Goal: Transaction & Acquisition: Purchase product/service

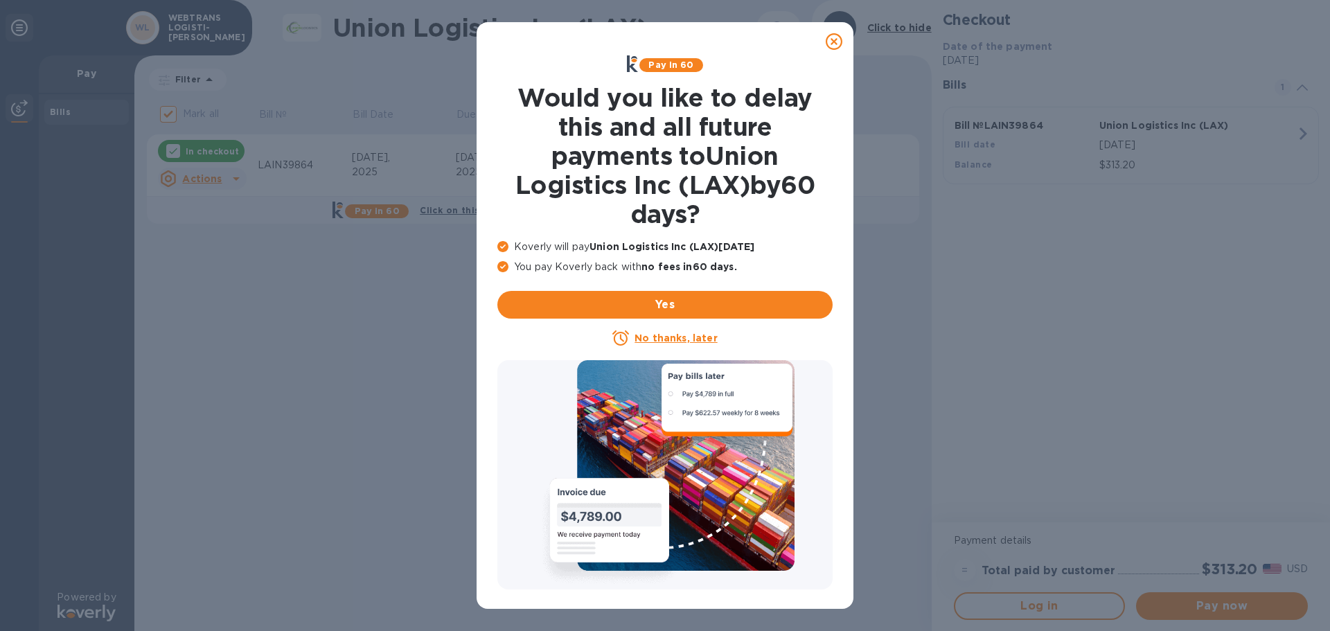
click at [833, 42] on icon at bounding box center [834, 41] width 17 height 17
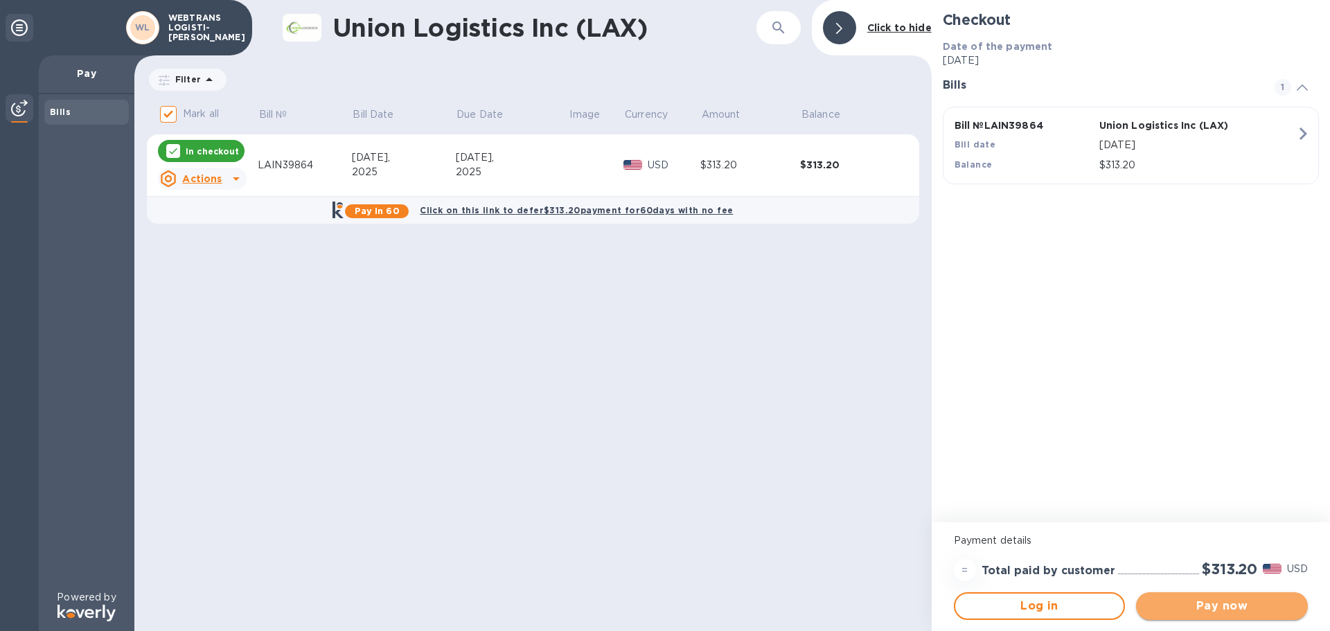
click at [1236, 603] on span "Pay now" at bounding box center [1222, 606] width 150 height 17
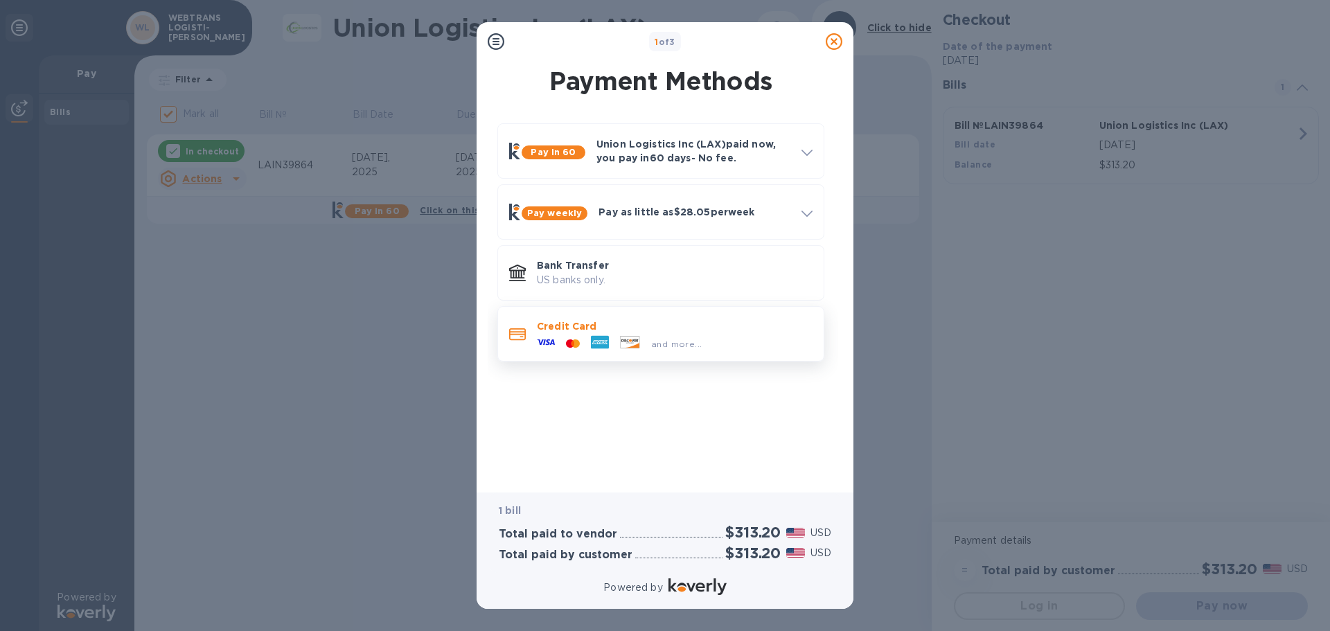
click at [648, 337] on div "and more..." at bounding box center [677, 344] width 62 height 15
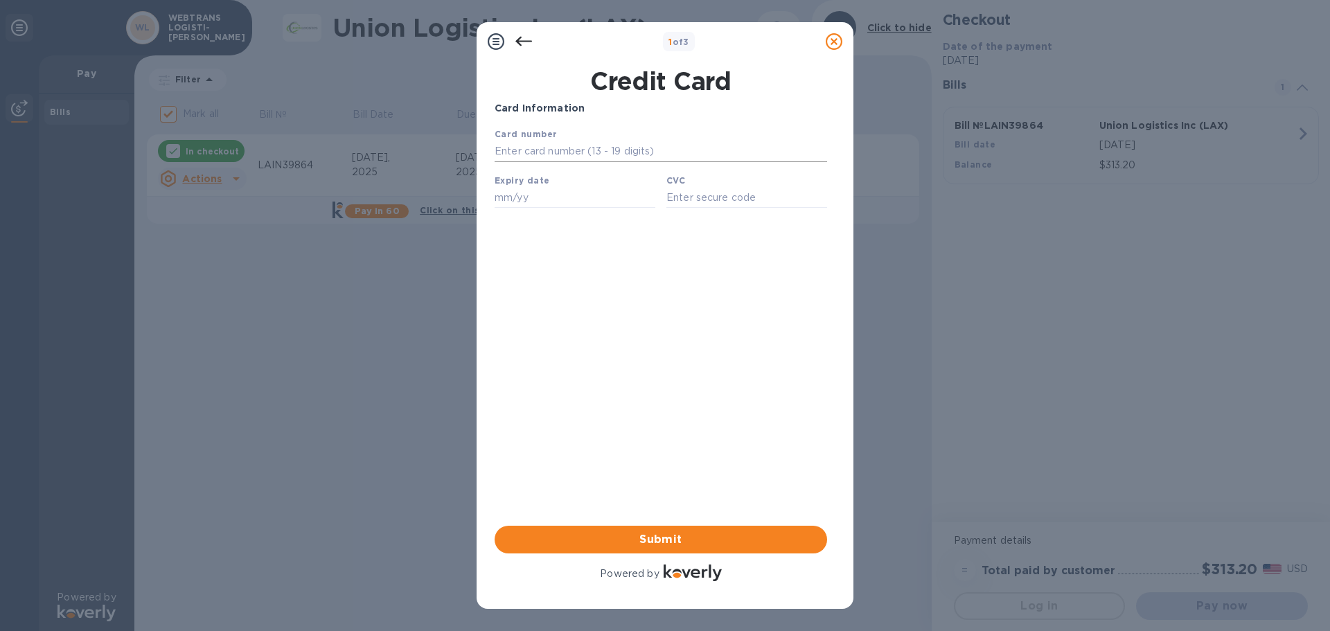
click at [536, 150] on input "text" at bounding box center [661, 151] width 333 height 21
type input "[CREDIT_CARD_NUMBER]"
type input "08/30"
type input "5461"
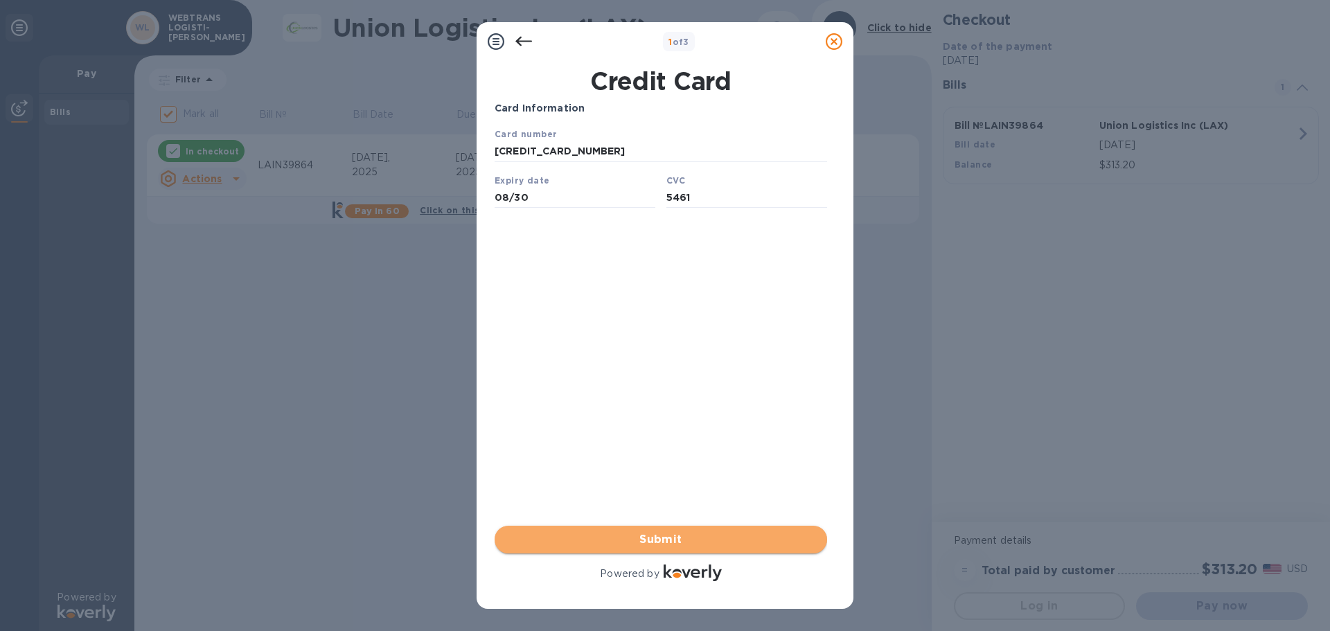
click at [677, 535] on span "Submit" at bounding box center [661, 539] width 310 height 17
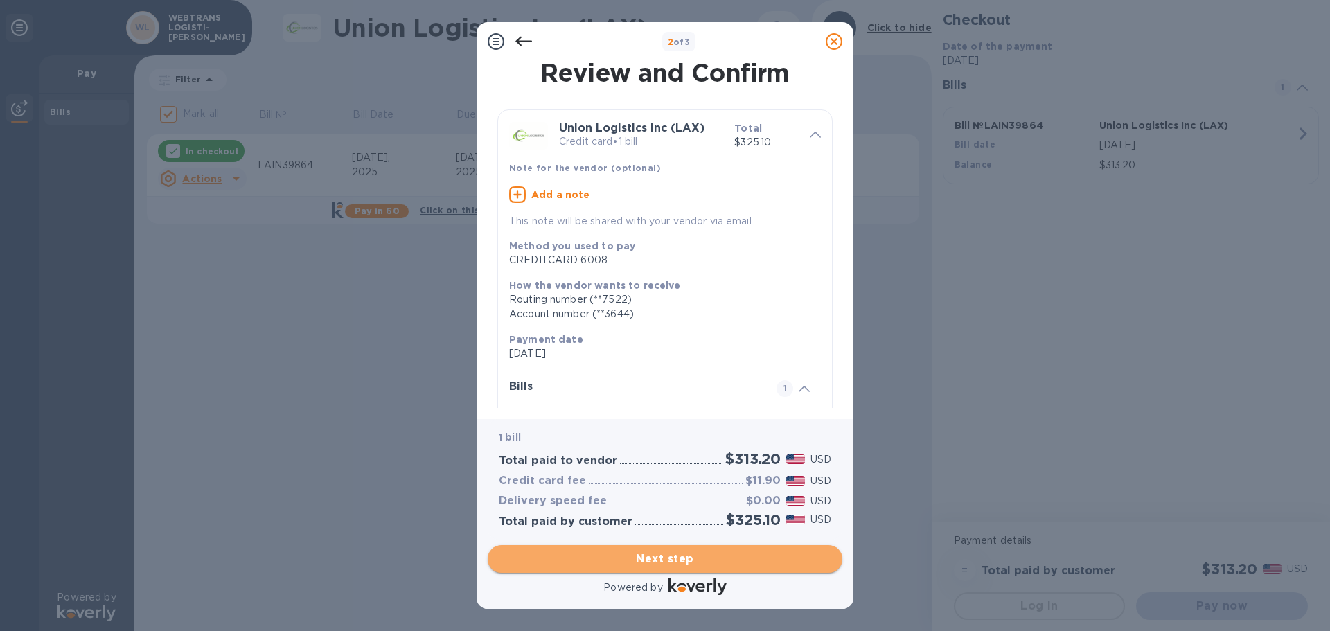
click at [689, 558] on span "Next step" at bounding box center [665, 559] width 333 height 17
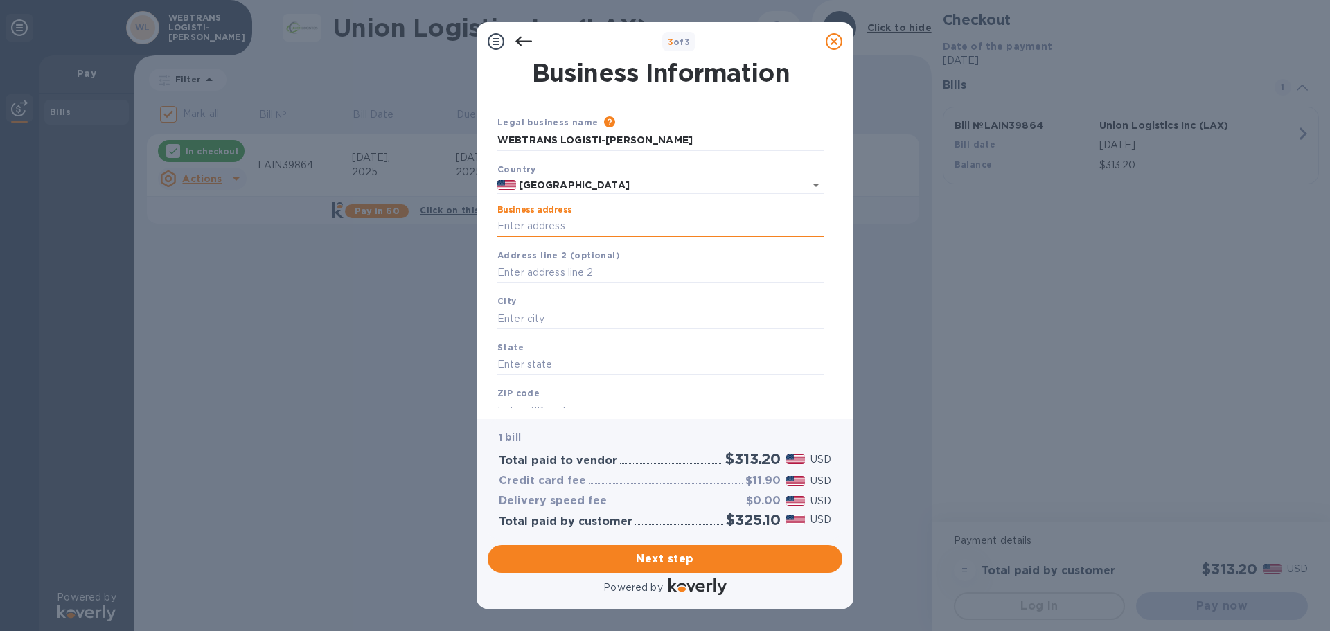
click at [545, 227] on input "Business address" at bounding box center [660, 226] width 327 height 21
type input "[STREET_ADDRESS]"
click at [538, 317] on input "text" at bounding box center [660, 318] width 327 height 21
click at [556, 220] on input "[STREET_ADDRESS]" at bounding box center [660, 226] width 327 height 21
click at [634, 224] on input "[STREET_ADDRESS]" at bounding box center [660, 226] width 327 height 21
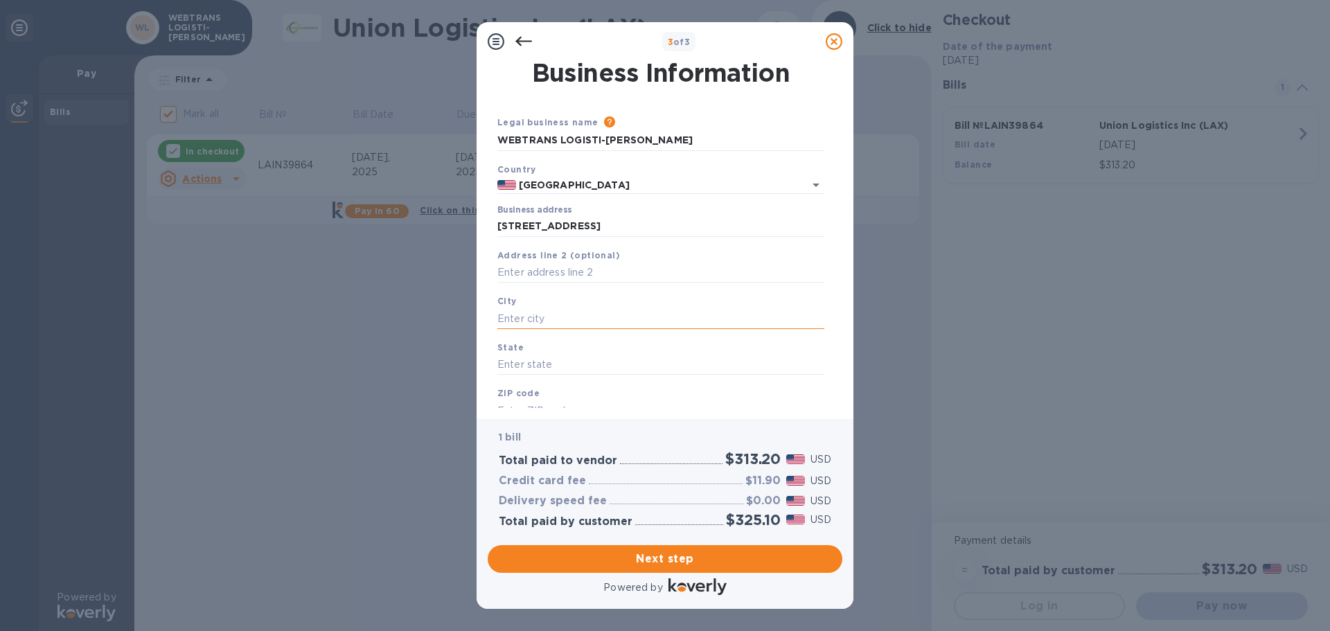
click at [525, 315] on input "text" at bounding box center [660, 318] width 327 height 21
type input "c"
type input "[PERSON_NAME]"
click at [526, 367] on input "text" at bounding box center [660, 365] width 327 height 21
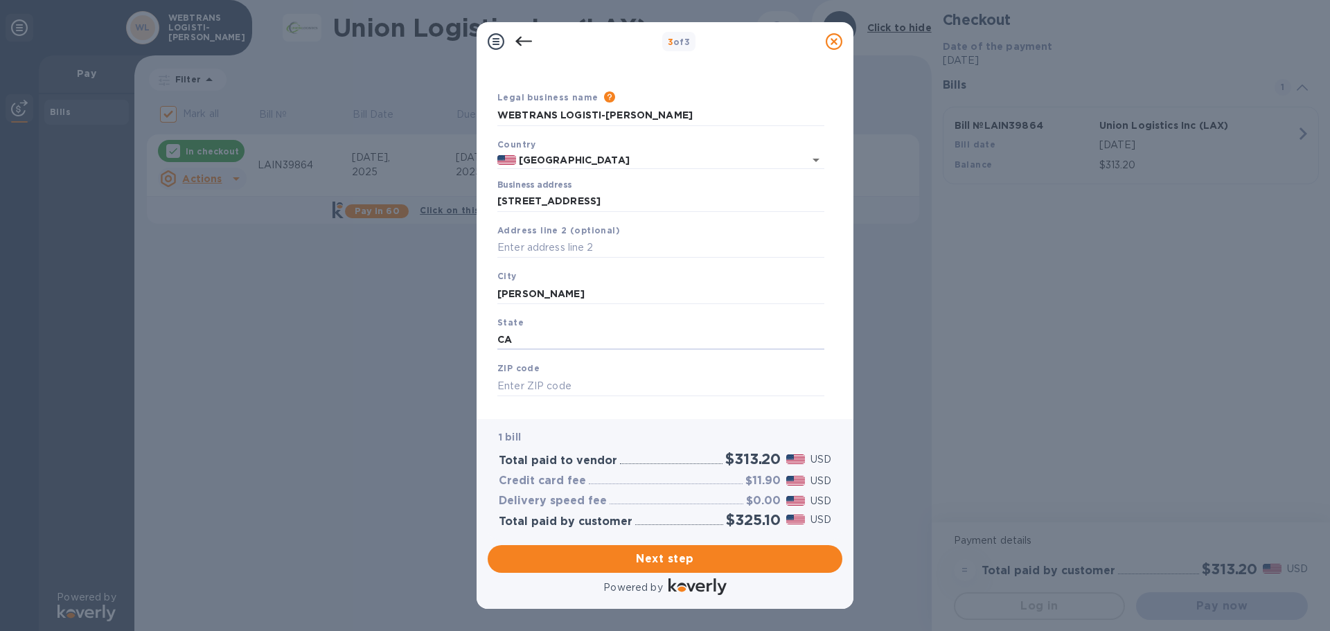
scroll to position [46, 0]
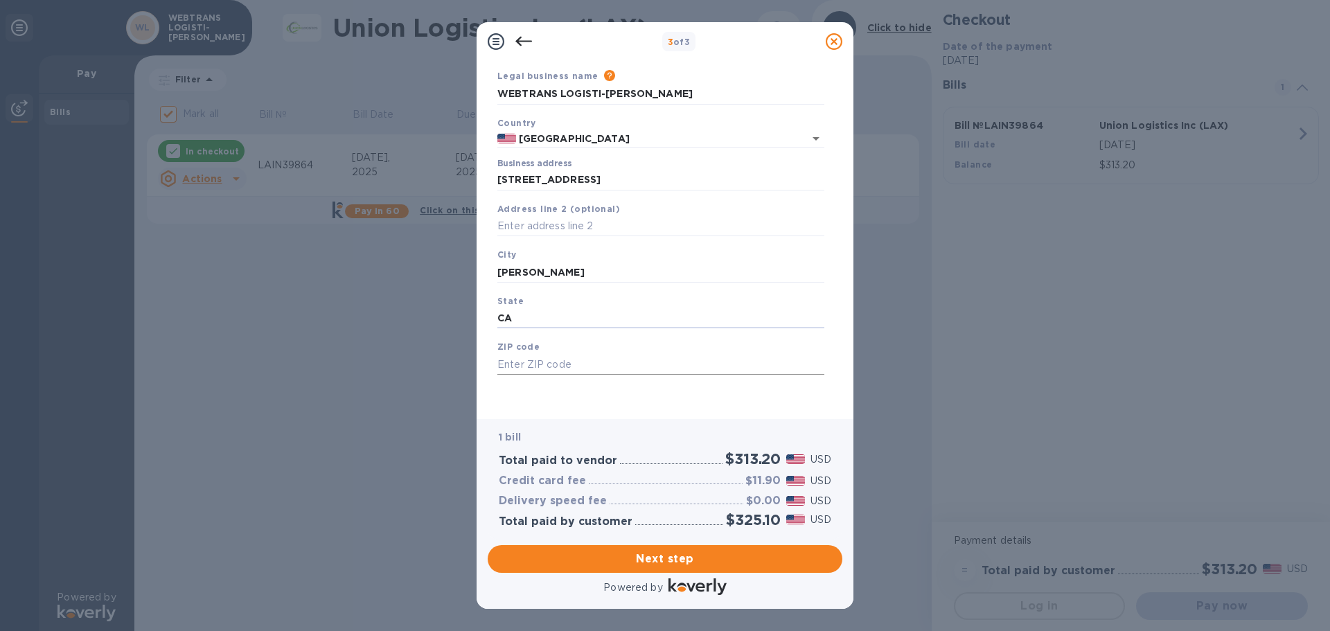
type input "CA"
click at [523, 365] on input "text" at bounding box center [660, 364] width 327 height 21
type input "90810"
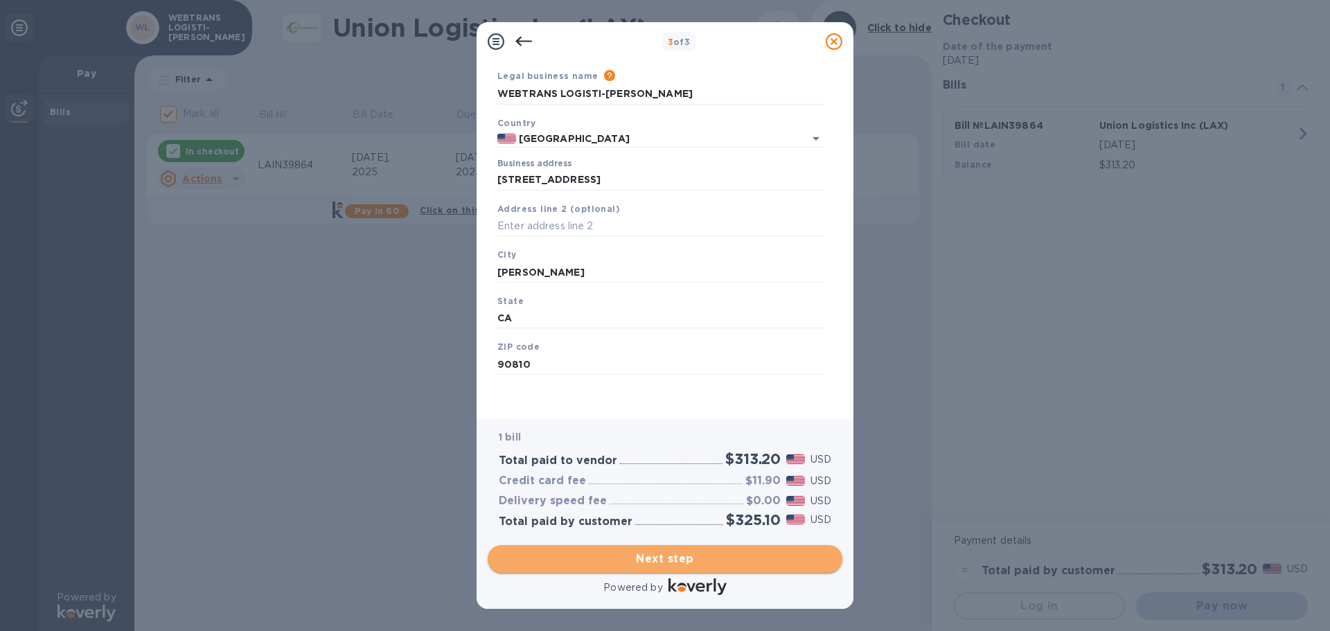
click at [658, 556] on span "Next step" at bounding box center [665, 559] width 333 height 17
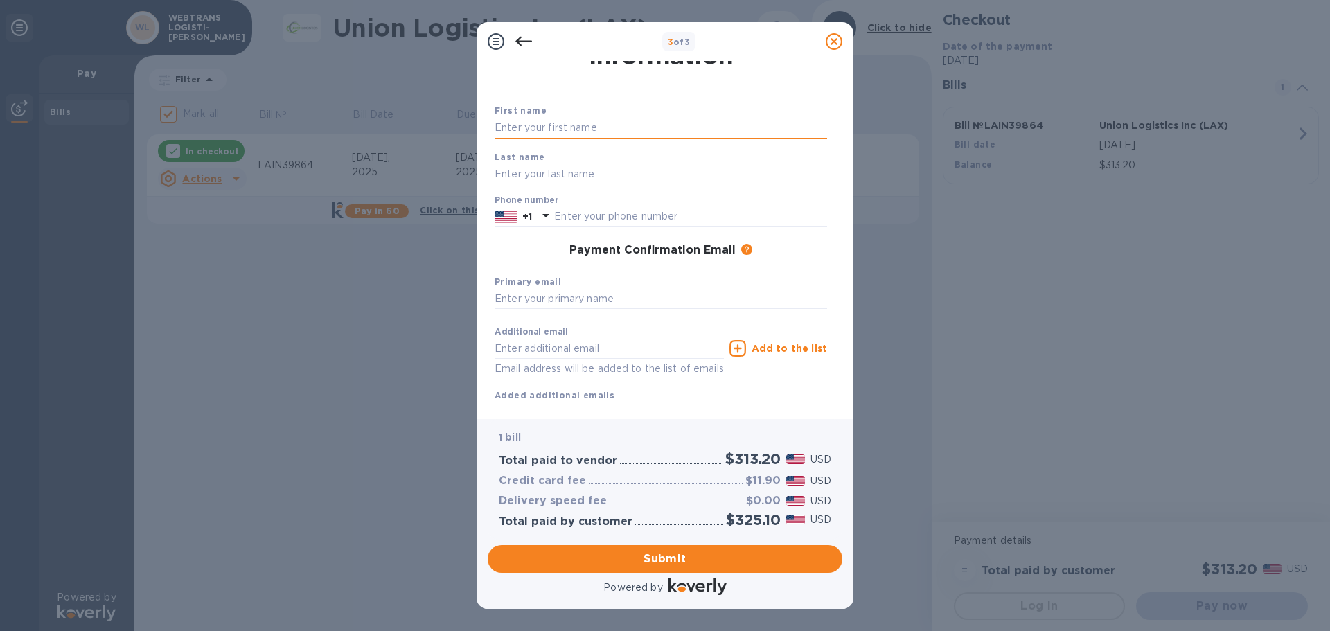
click at [551, 127] on input "text" at bounding box center [661, 128] width 333 height 21
type input "[PERSON_NAME]"
type input "PARK"
type input "3105226666"
type input "[EMAIL_ADDRESS][DOMAIN_NAME]"
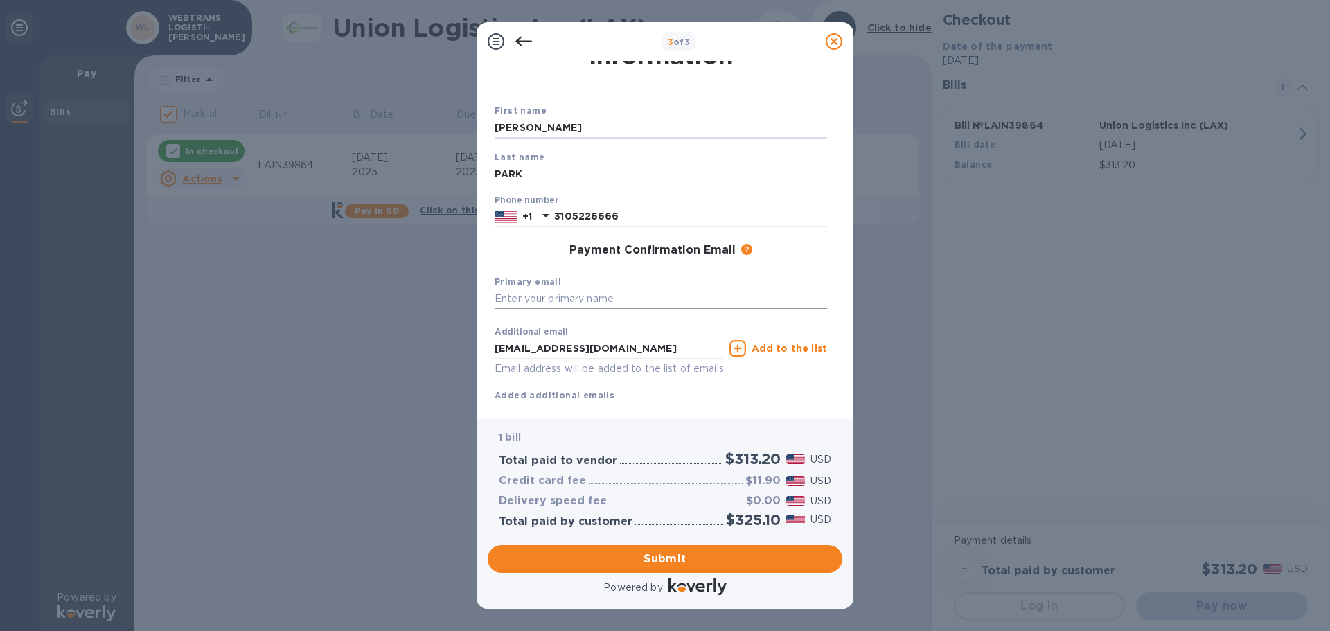
click at [533, 299] on input "text" at bounding box center [661, 299] width 333 height 21
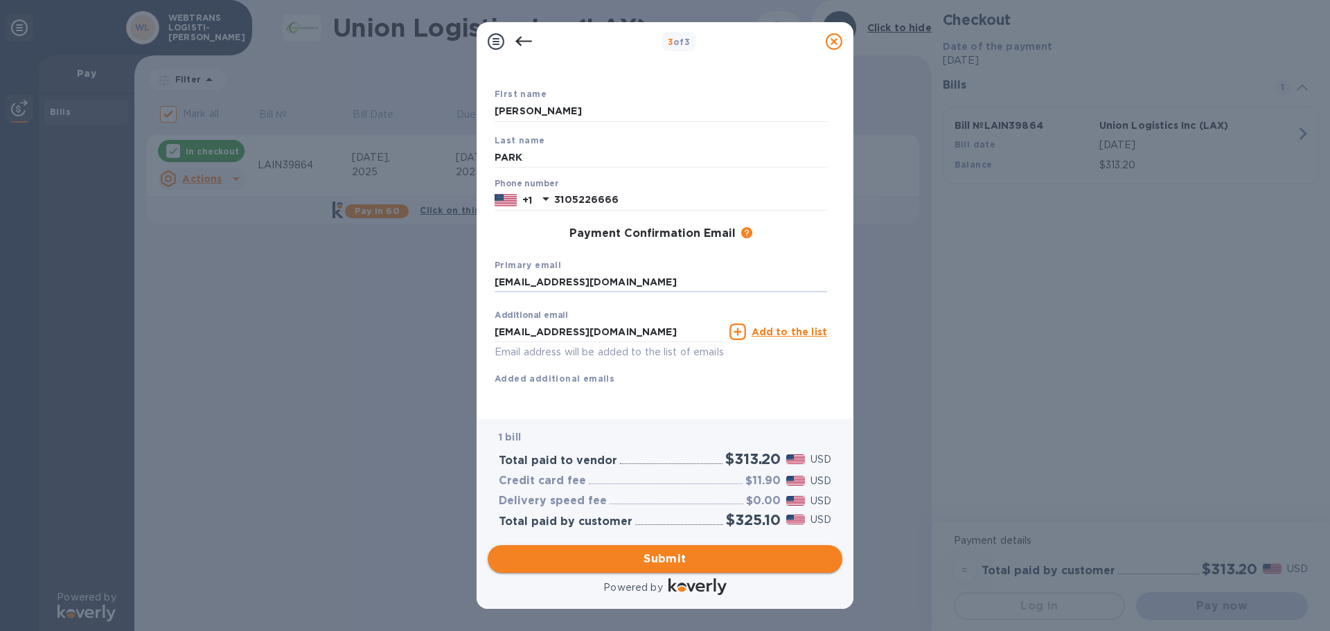
type input "[EMAIL_ADDRESS][DOMAIN_NAME]"
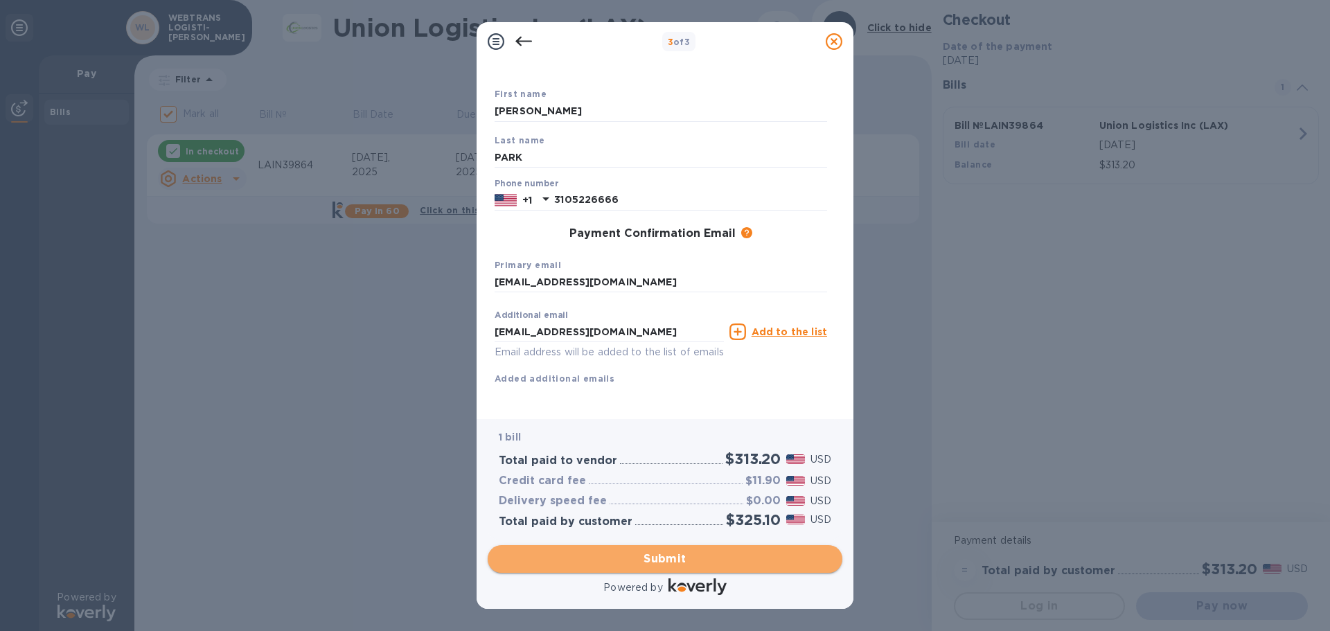
click at [667, 556] on span "Submit" at bounding box center [665, 559] width 333 height 17
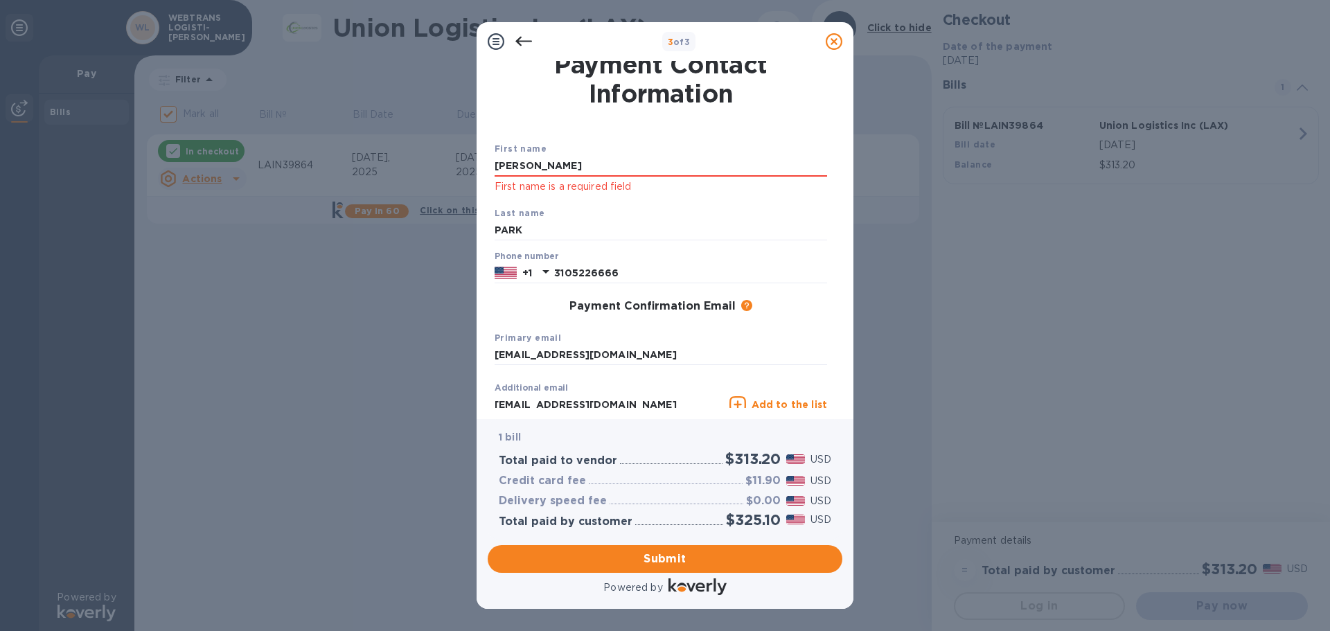
scroll to position [0, 0]
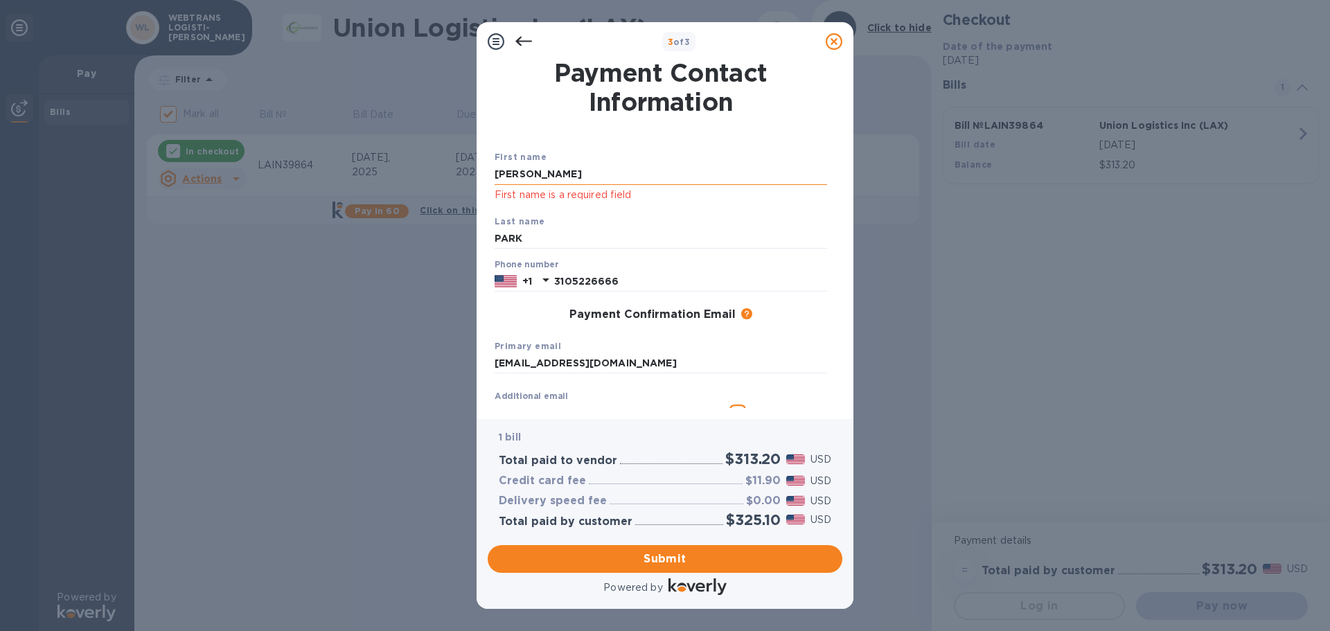
click at [579, 176] on input "[PERSON_NAME]" at bounding box center [661, 174] width 333 height 21
click at [565, 202] on p "First name is a required field" at bounding box center [661, 195] width 333 height 16
click at [552, 222] on div "Last name PARK" at bounding box center [661, 232] width 344 height 46
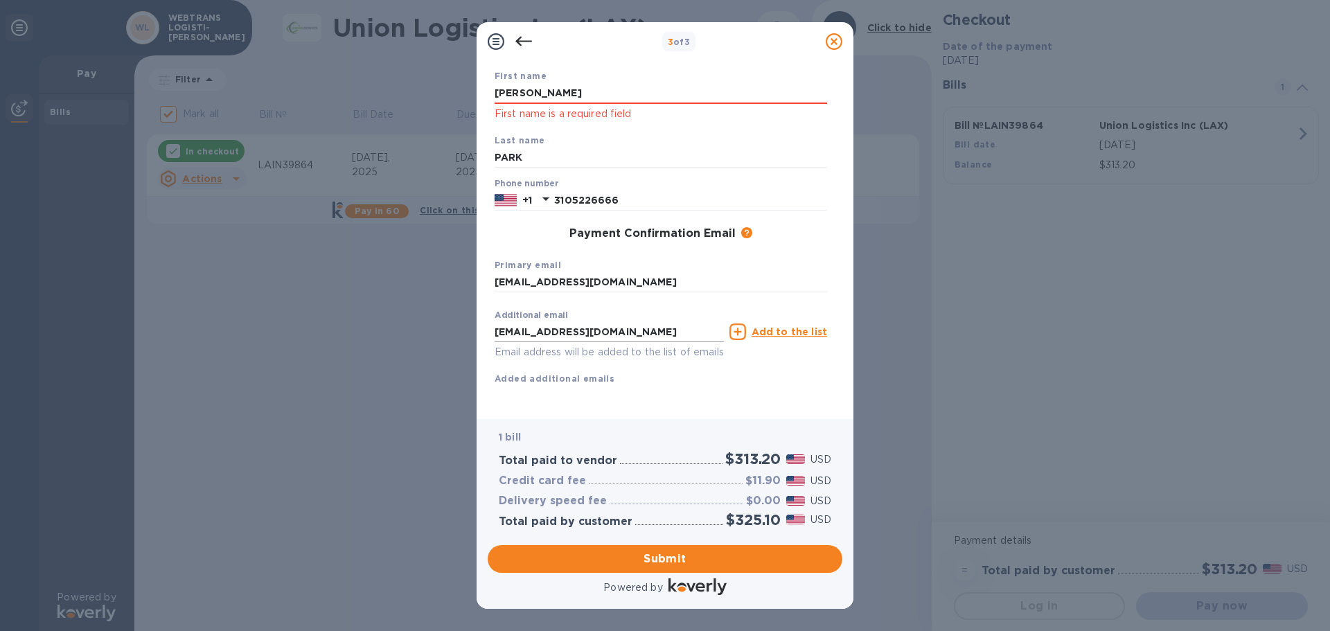
scroll to position [97, 0]
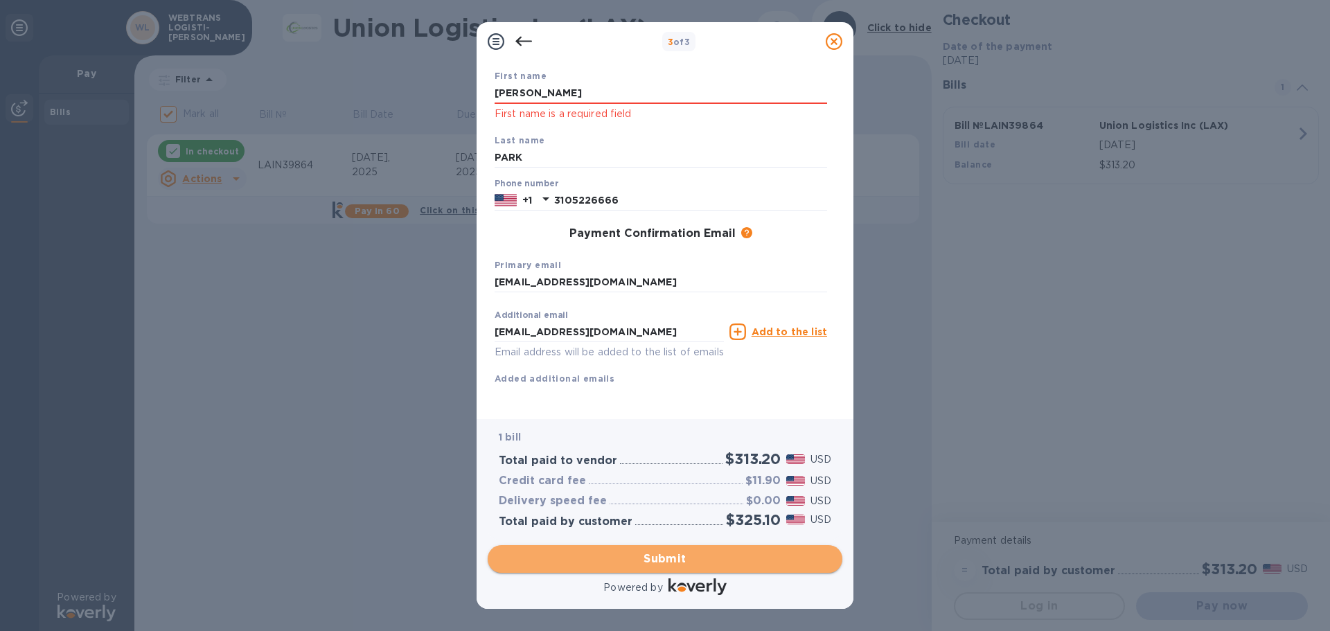
click at [681, 556] on span "Submit" at bounding box center [665, 559] width 333 height 17
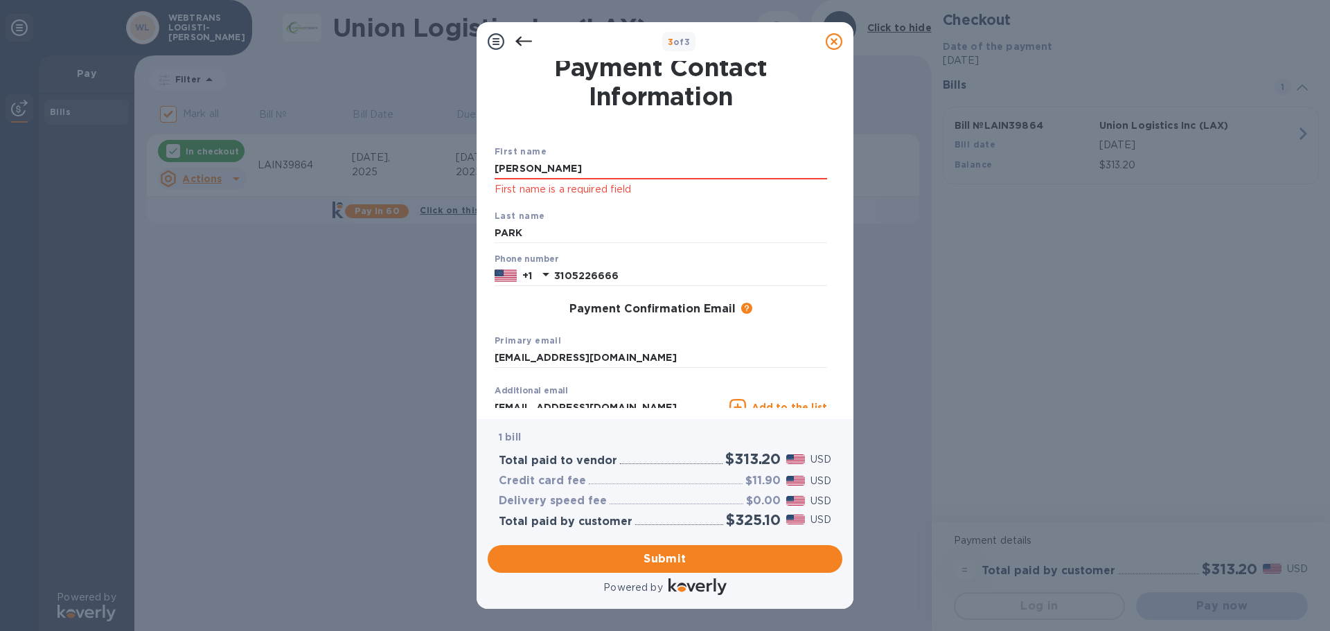
scroll to position [0, 0]
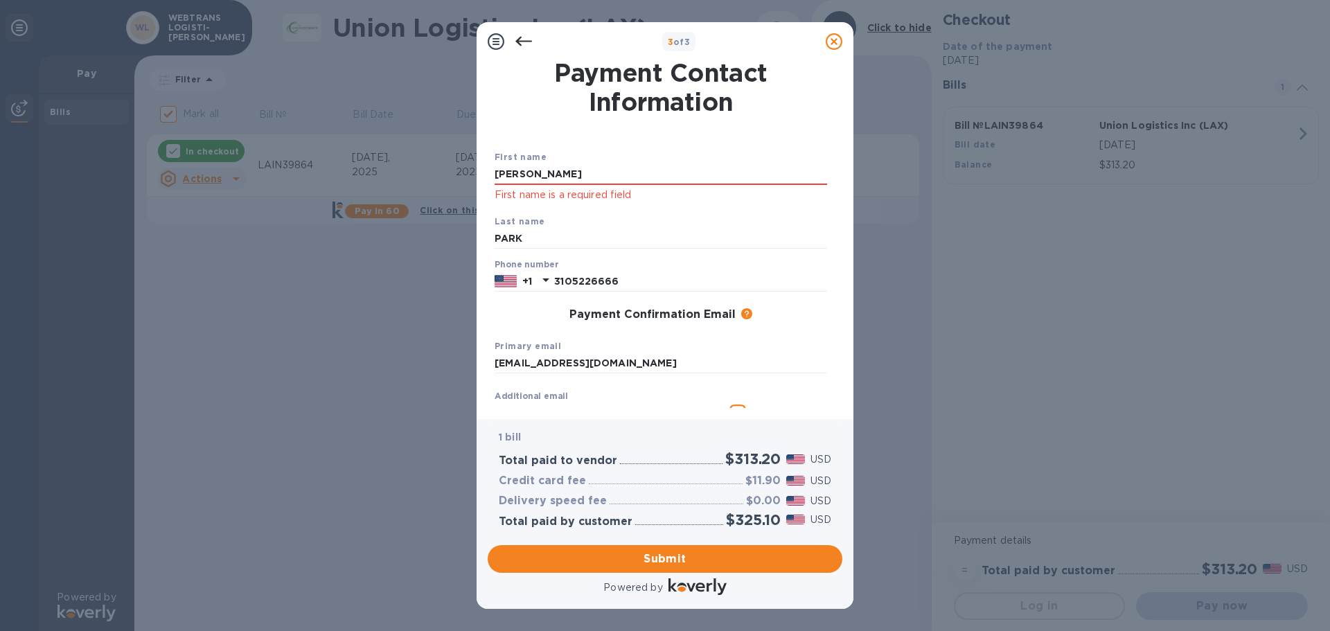
drag, startPoint x: 587, startPoint y: 177, endPoint x: 443, endPoint y: 169, distance: 144.3
click at [443, 169] on div "3 of 3 Payment Contact Information First name [PERSON_NAME] First name is a req…" at bounding box center [665, 315] width 1330 height 631
type input "[PERSON_NAME]"
click at [529, 238] on input "PARK" at bounding box center [661, 239] width 333 height 21
click at [657, 370] on input "[EMAIL_ADDRESS][DOMAIN_NAME]" at bounding box center [661, 363] width 333 height 21
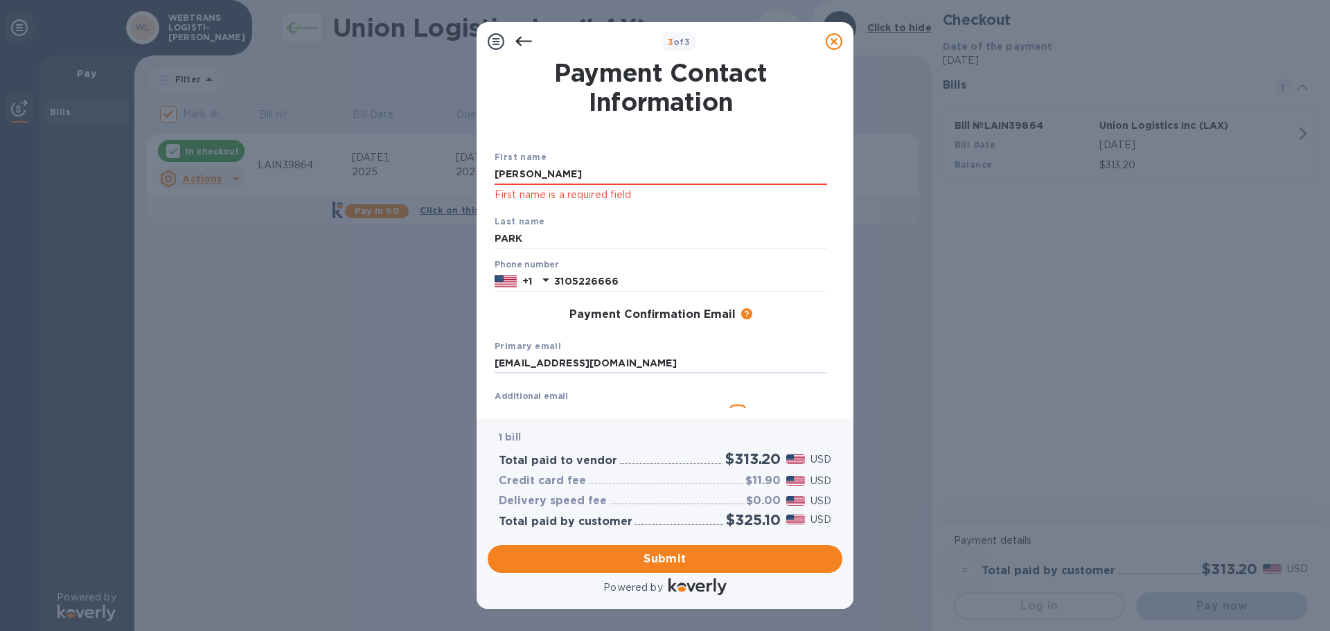
drag, startPoint x: 660, startPoint y: 361, endPoint x: 467, endPoint y: 357, distance: 193.4
click at [475, 355] on div "3 of 3 Payment Contact Information First name [PERSON_NAME] First name is a req…" at bounding box center [665, 315] width 1330 height 631
click at [522, 362] on input "text" at bounding box center [661, 363] width 333 height 21
type input "[PERSON_NAME]"
click at [519, 38] on icon at bounding box center [524, 42] width 17 height 10
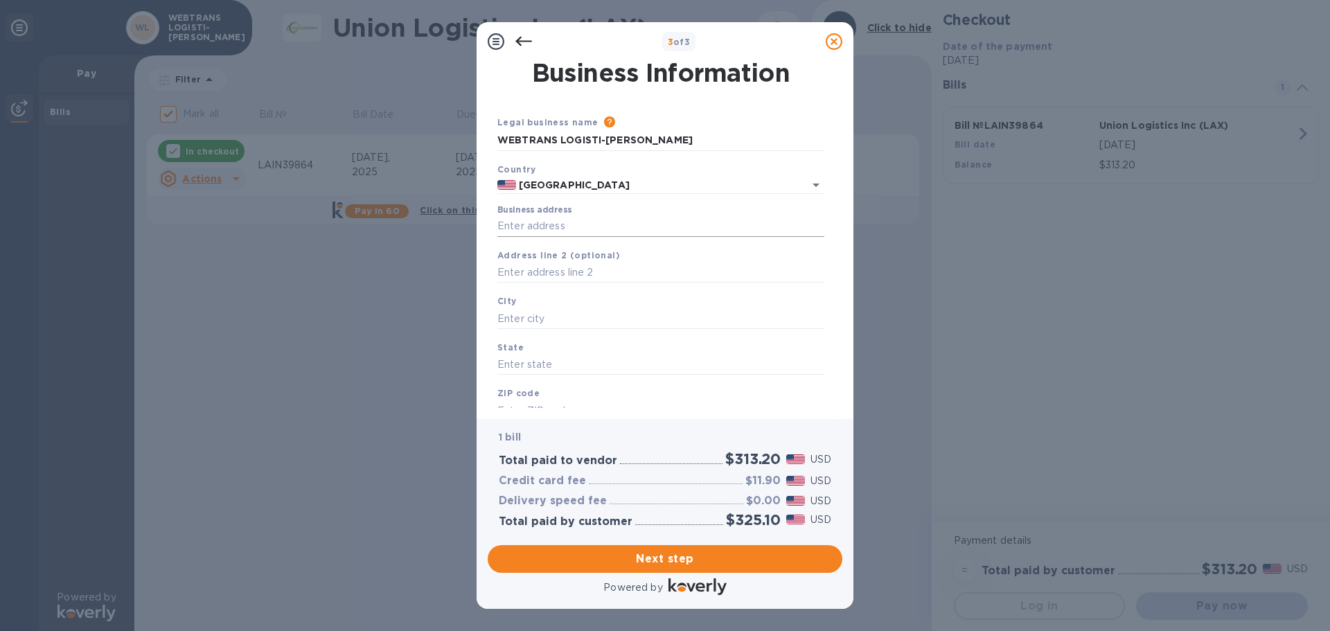
click at [545, 223] on input "Business address" at bounding box center [660, 226] width 327 height 21
type input "[STREET_ADDRESS]"
click at [562, 272] on input "text" at bounding box center [660, 273] width 327 height 21
click at [534, 315] on input "text" at bounding box center [660, 318] width 327 height 21
type input "c"
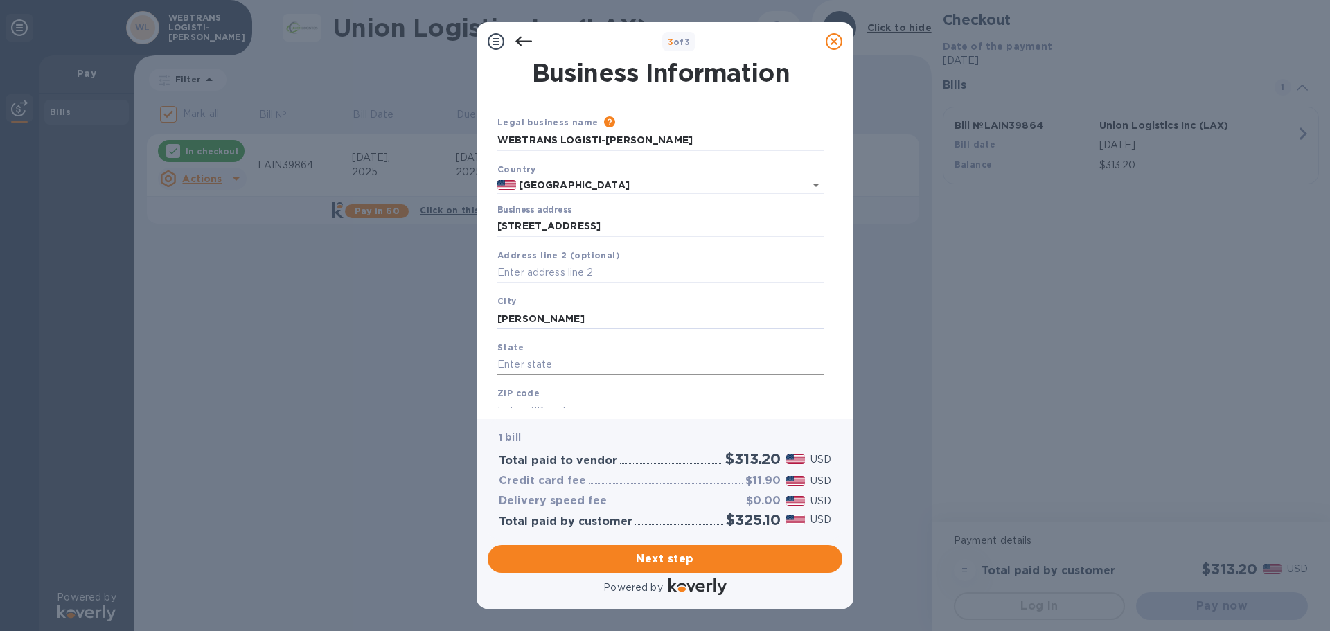
type input "[PERSON_NAME]"
click at [506, 358] on input "text" at bounding box center [660, 365] width 327 height 21
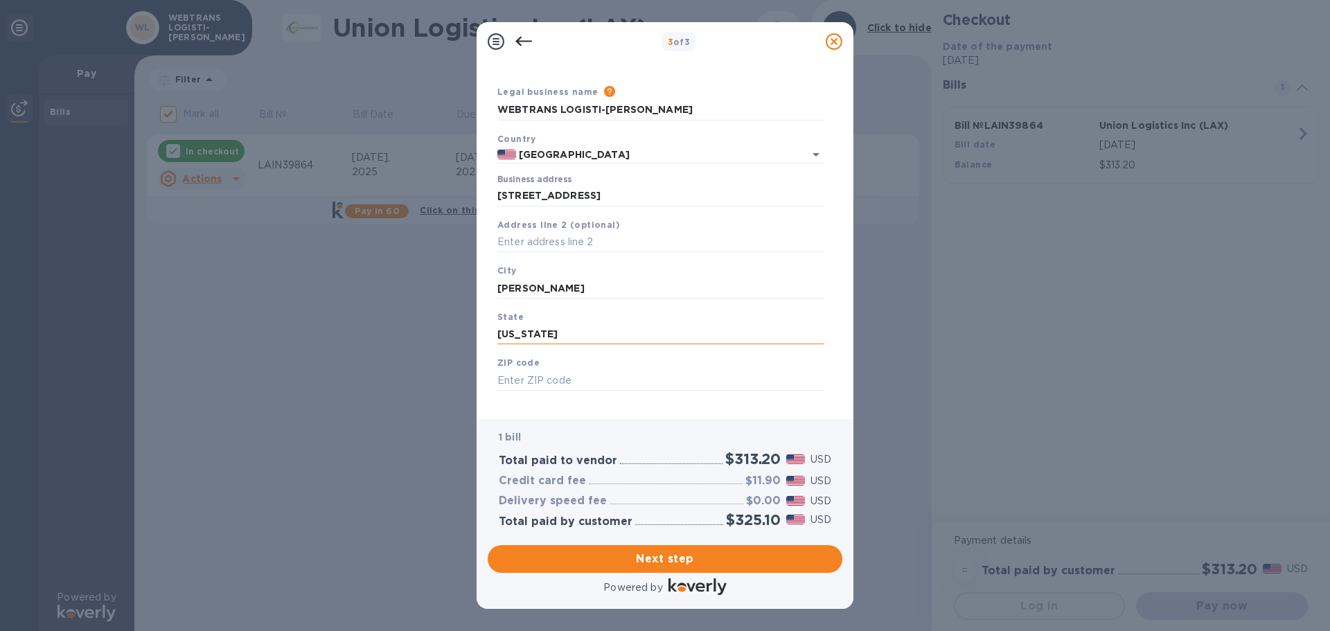
scroll to position [46, 0]
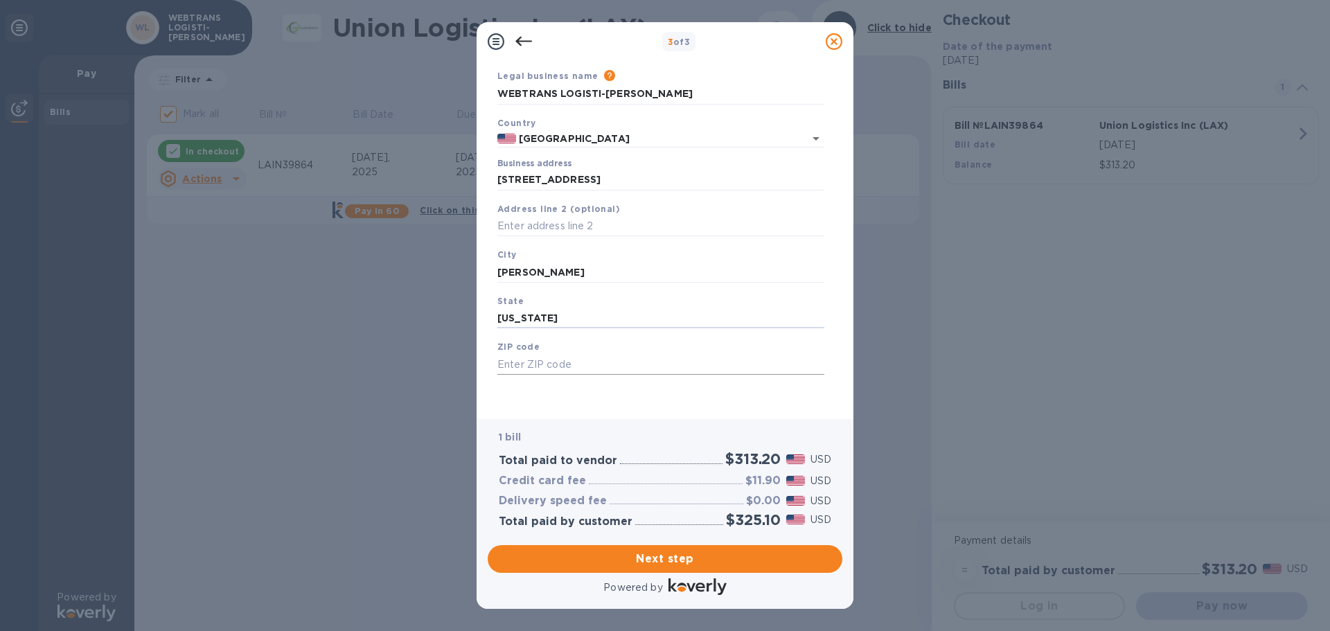
type input "[US_STATE]"
click at [534, 364] on input "text" at bounding box center [660, 364] width 327 height 21
type input "90810"
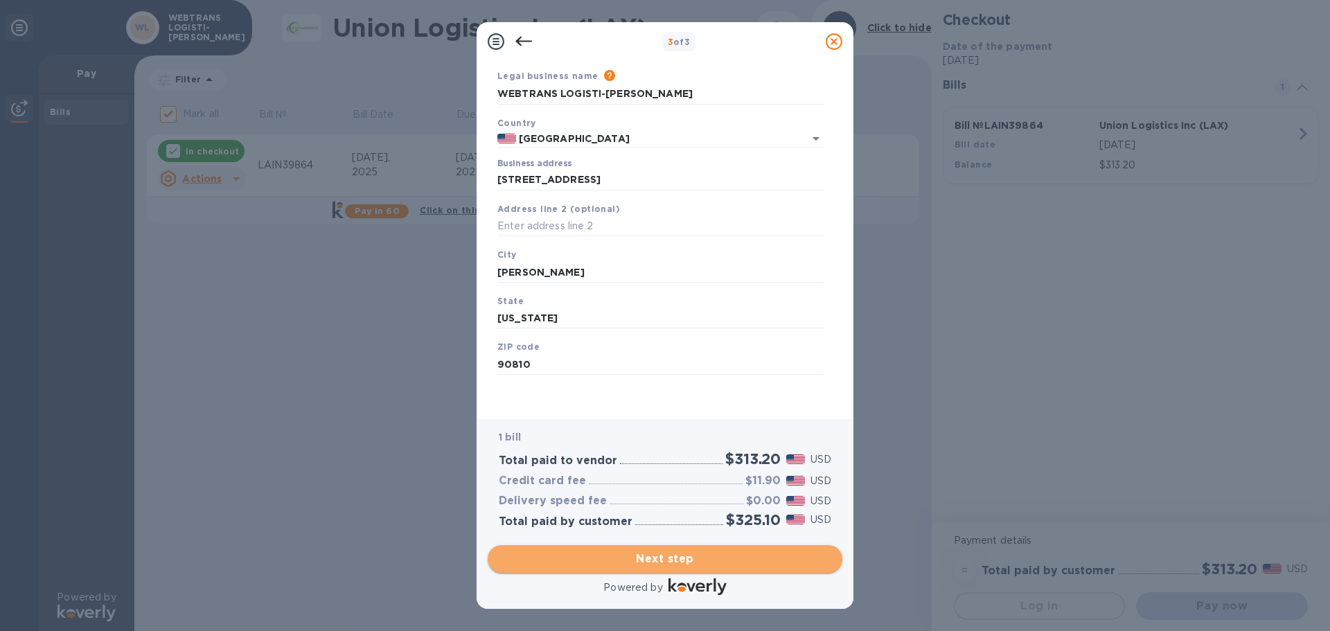
click at [680, 561] on span "Next step" at bounding box center [665, 559] width 333 height 17
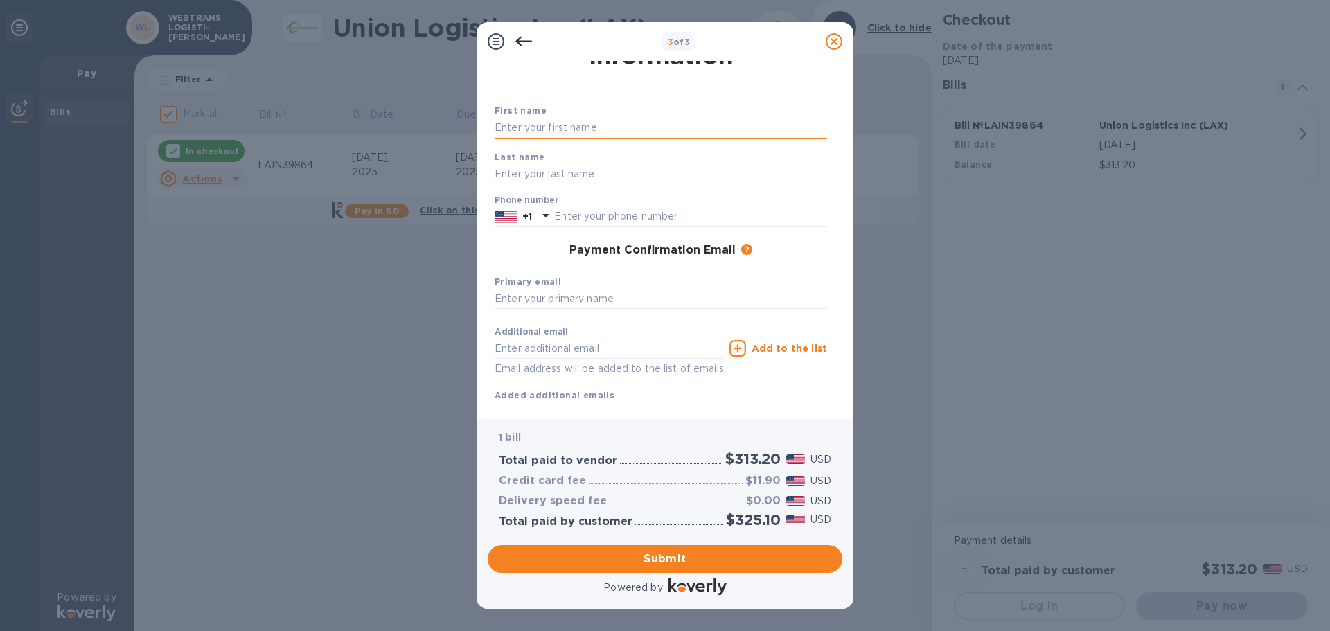
click at [516, 126] on input "text" at bounding box center [661, 128] width 333 height 21
type input "[PERSON_NAME]"
type input "PARK"
type input "3105226666"
type input "[EMAIL_ADDRESS][DOMAIN_NAME]"
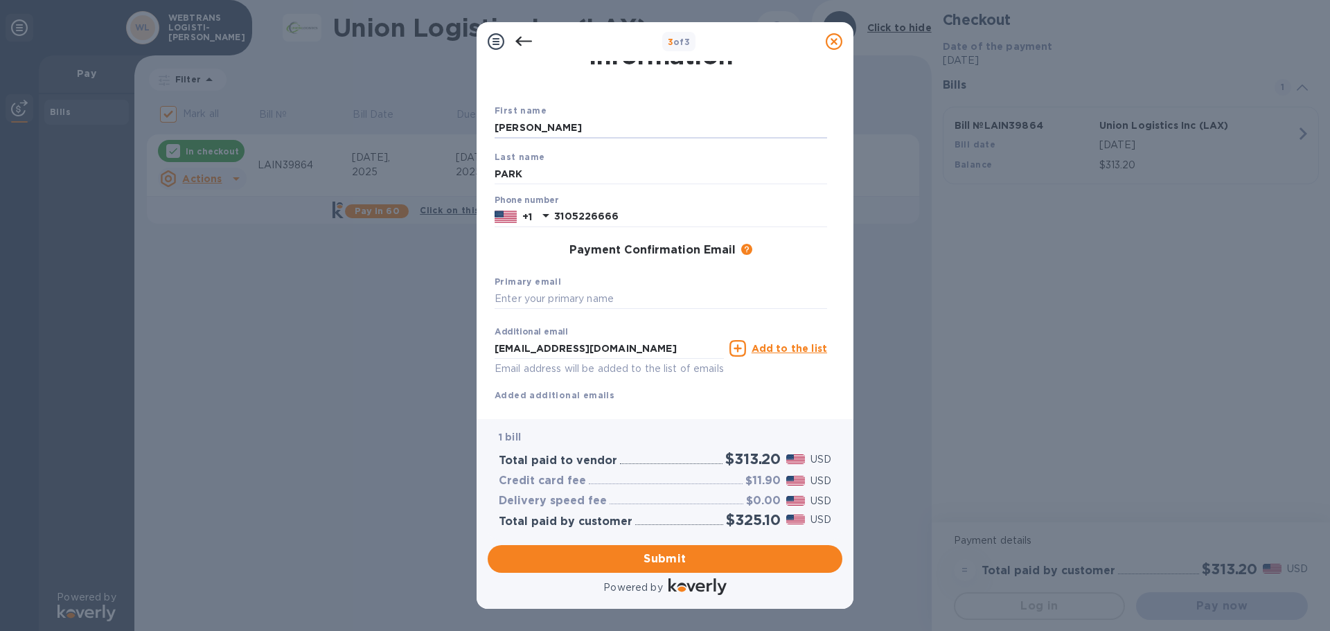
click at [649, 282] on div "Primary email" at bounding box center [661, 292] width 344 height 46
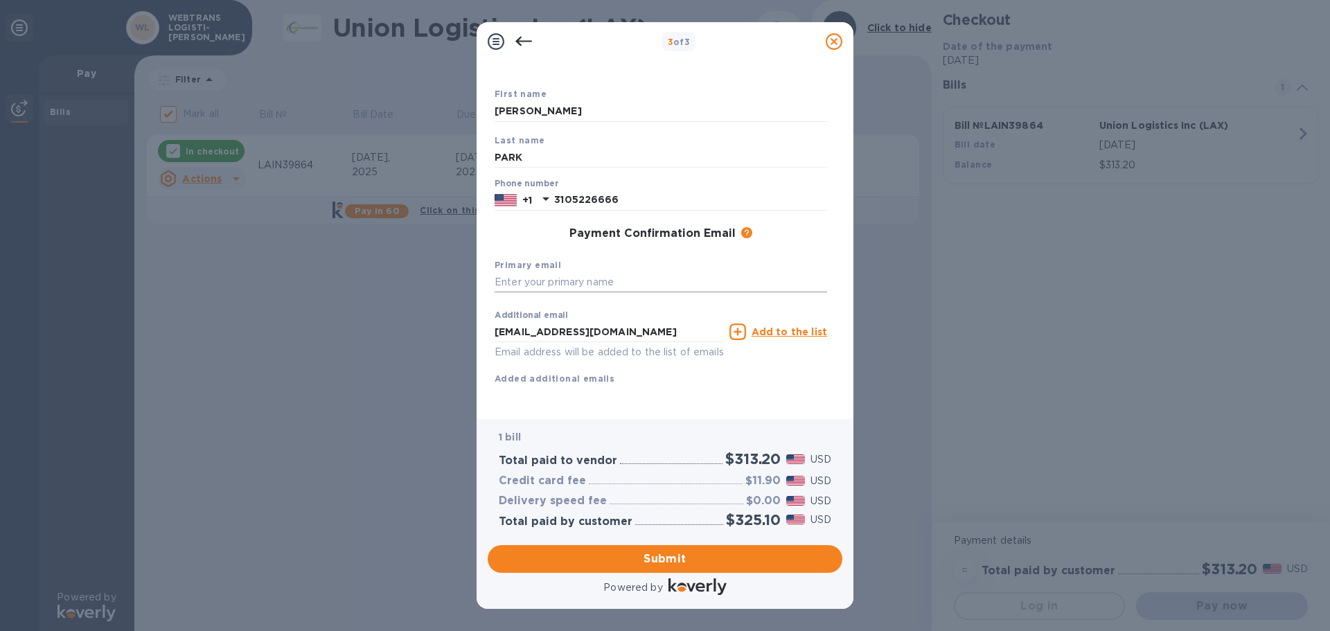
scroll to position [79, 0]
click at [694, 557] on span "Submit" at bounding box center [665, 559] width 333 height 17
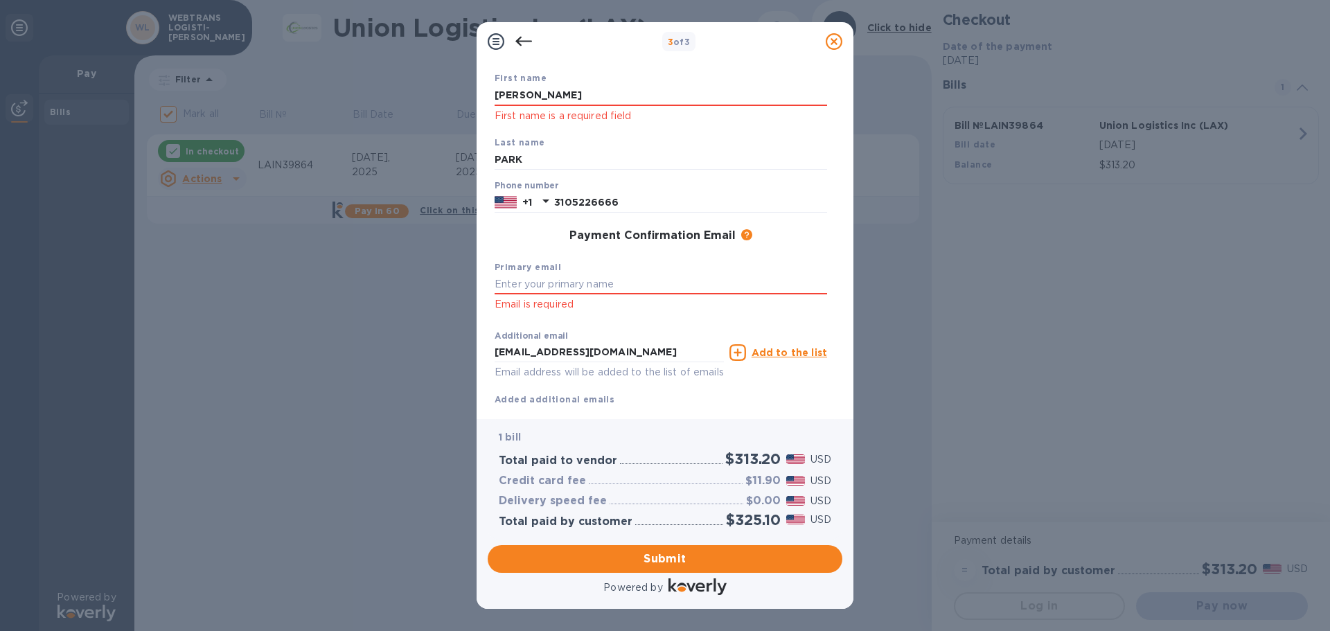
click at [593, 110] on p "First name is a required field" at bounding box center [661, 116] width 333 height 16
click at [565, 89] on input "[PERSON_NAME]" at bounding box center [661, 95] width 333 height 21
click at [531, 279] on input "text" at bounding box center [661, 284] width 333 height 21
type input "[EMAIL_ADDRESS][DOMAIN_NAME]"
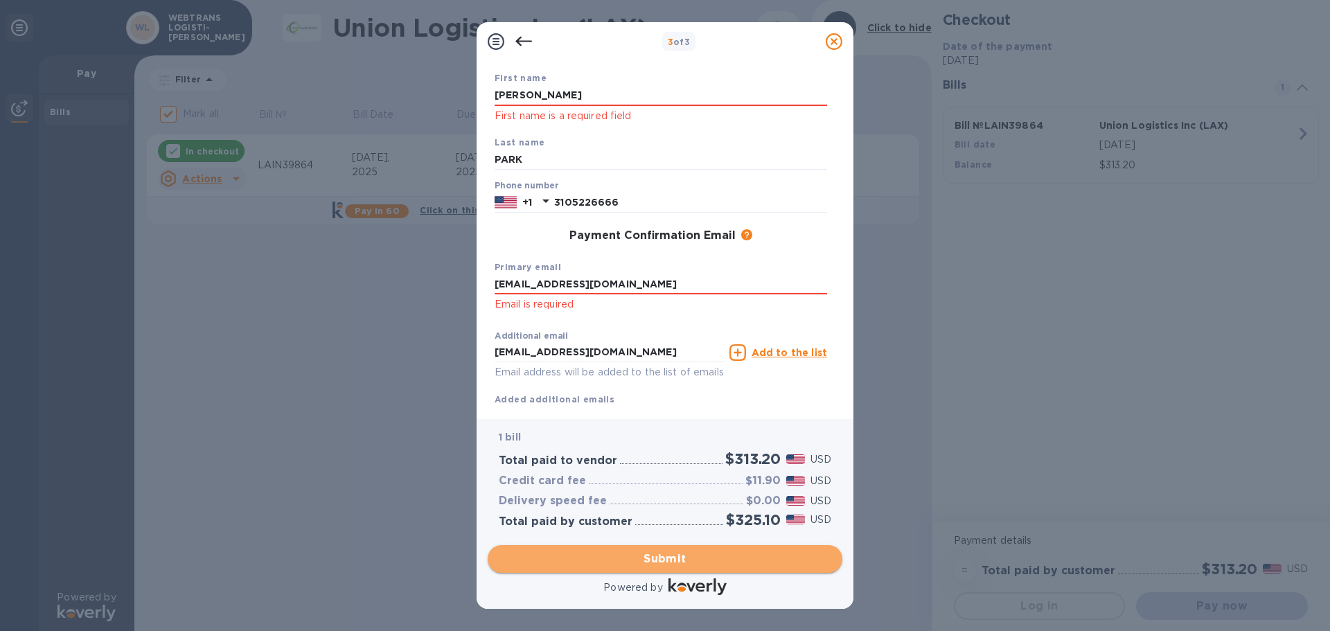
click at [670, 562] on span "Submit" at bounding box center [665, 559] width 333 height 17
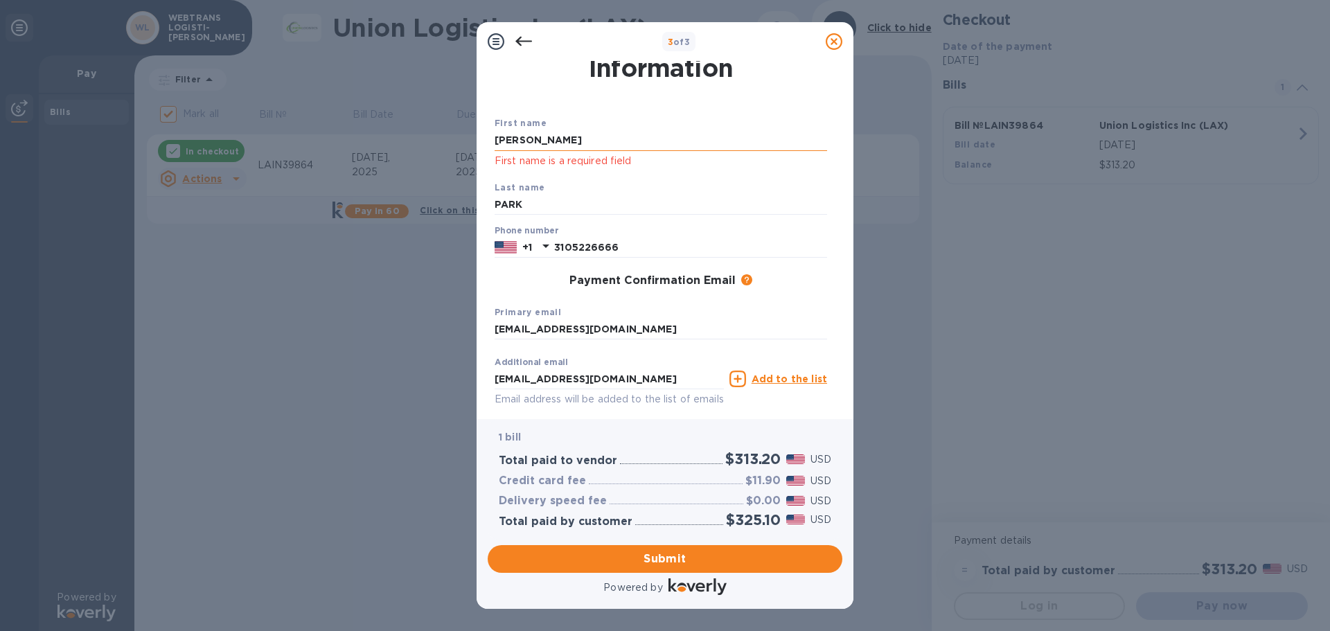
scroll to position [10, 0]
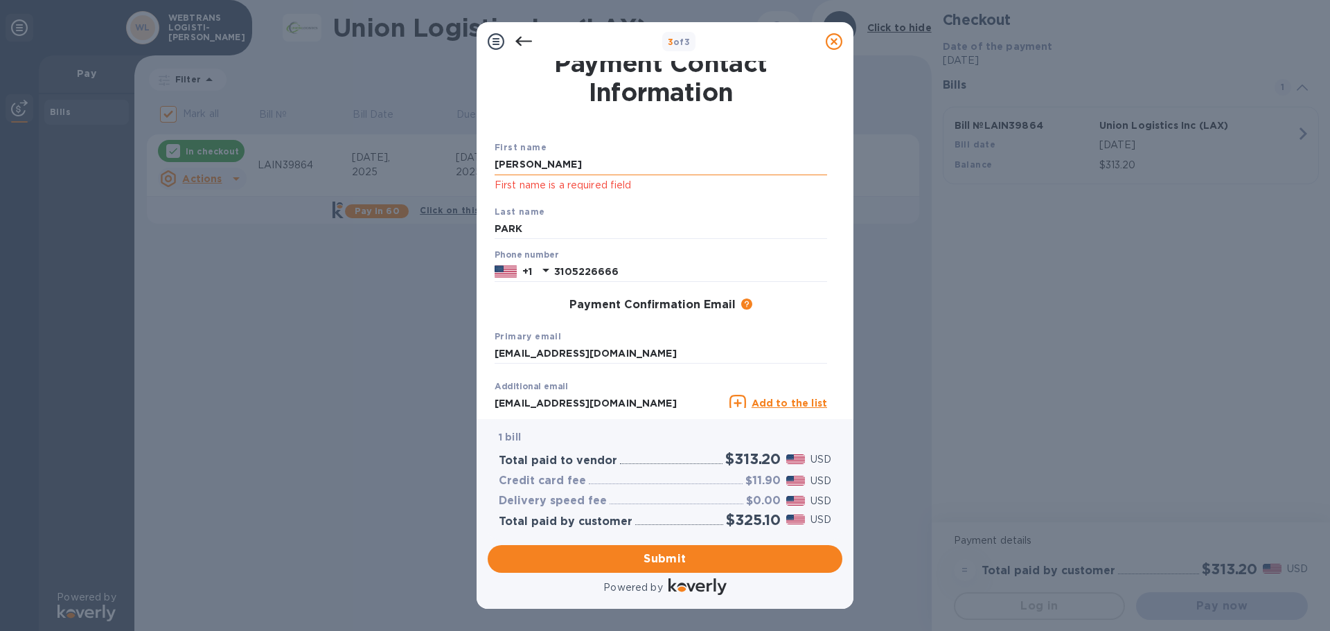
click at [554, 164] on input "[PERSON_NAME]" at bounding box center [661, 165] width 333 height 21
type input "A"
type input "[PERSON_NAME]"
click at [519, 188] on p "First name is a required field" at bounding box center [661, 185] width 333 height 16
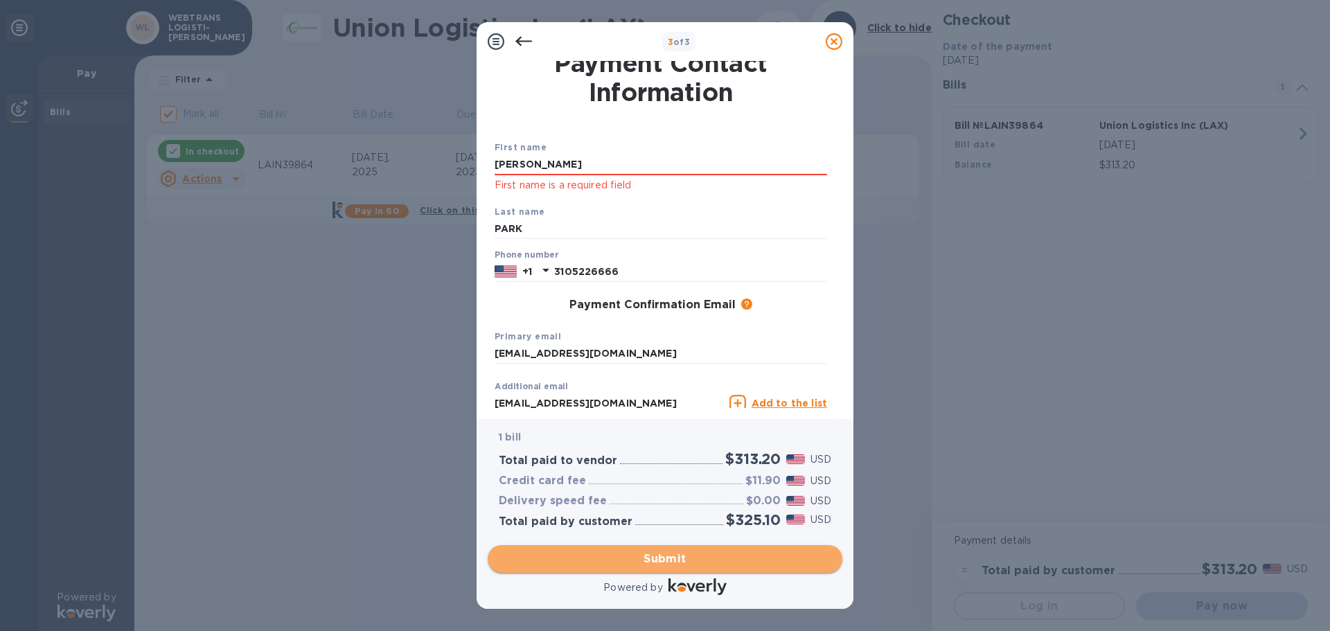
click at [687, 556] on span "Submit" at bounding box center [665, 559] width 333 height 17
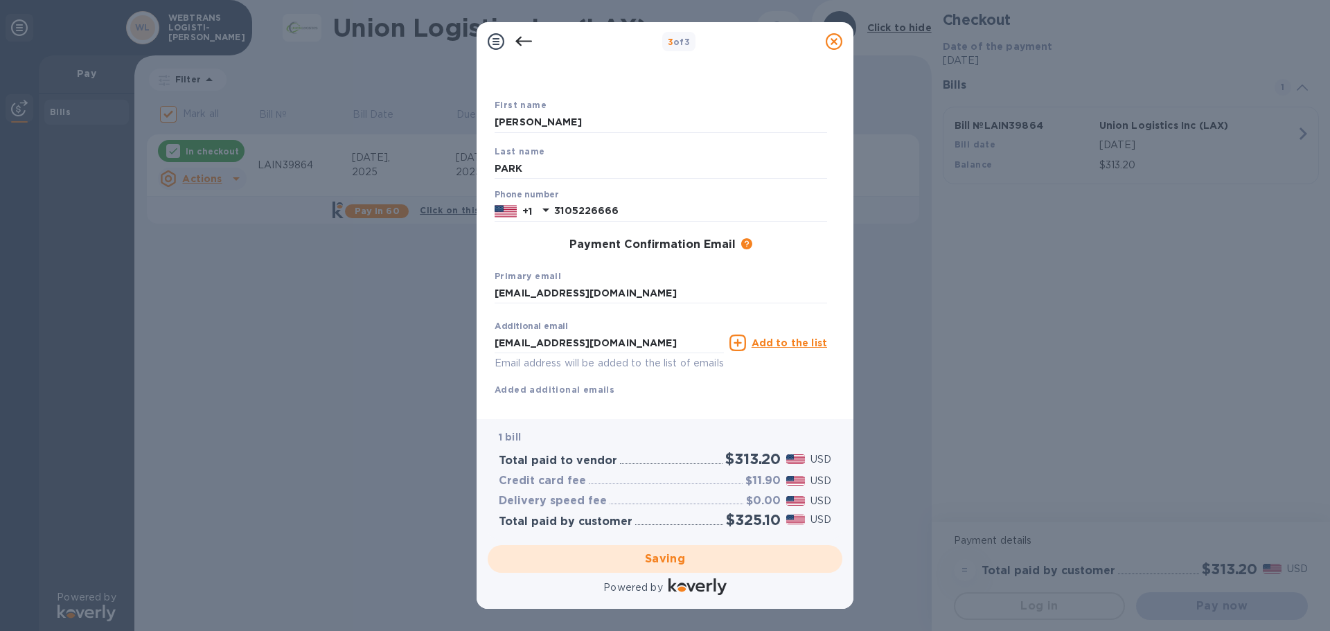
scroll to position [79, 0]
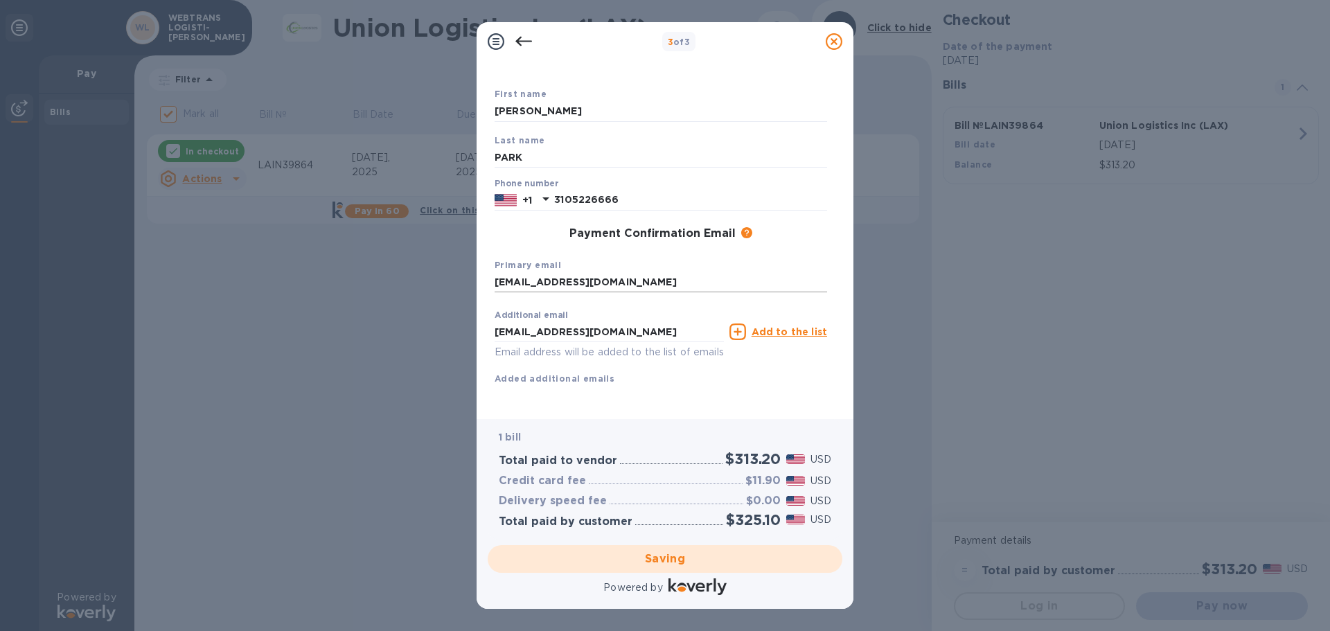
checkbox input "false"
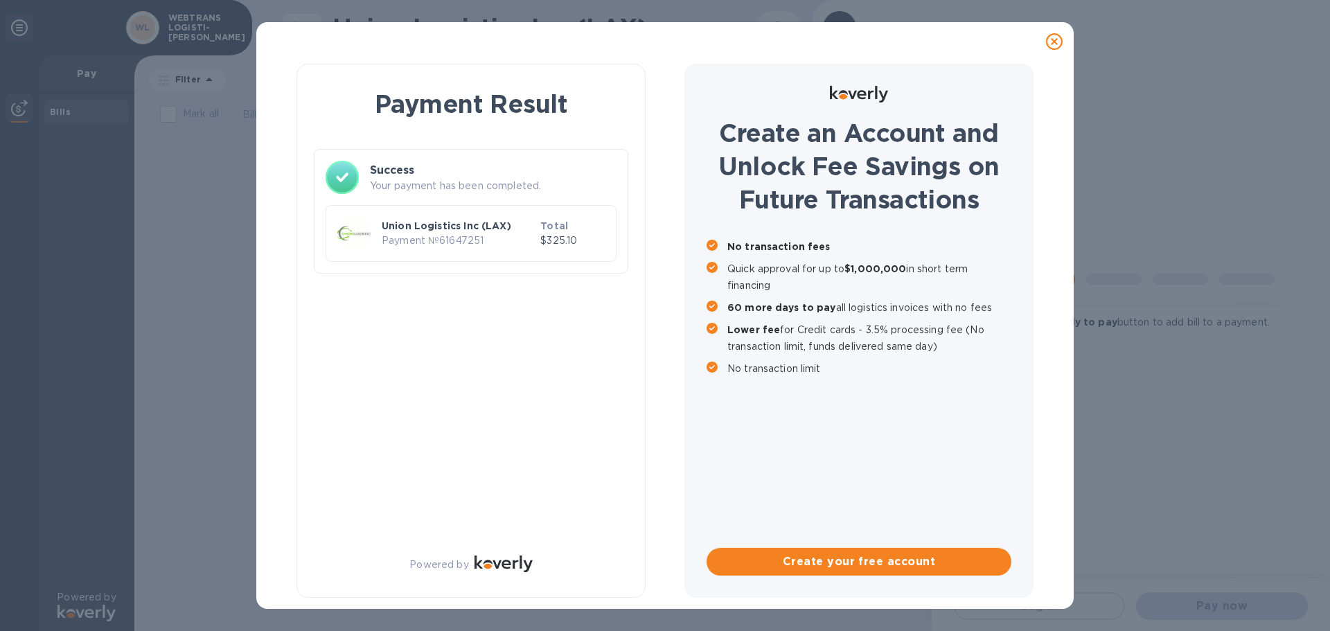
scroll to position [0, 0]
